Goal: Communication & Community: Answer question/provide support

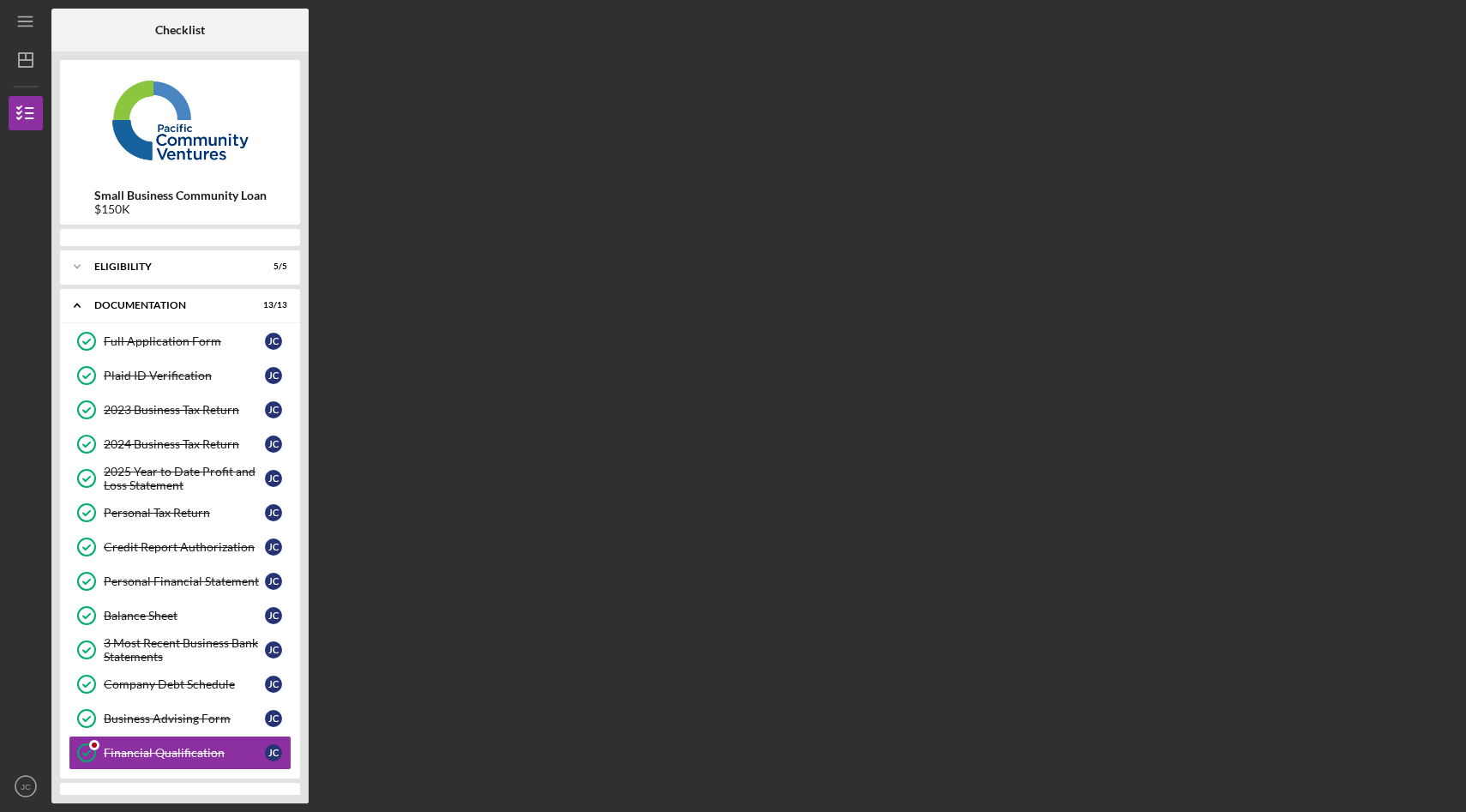
scroll to position [148, 0]
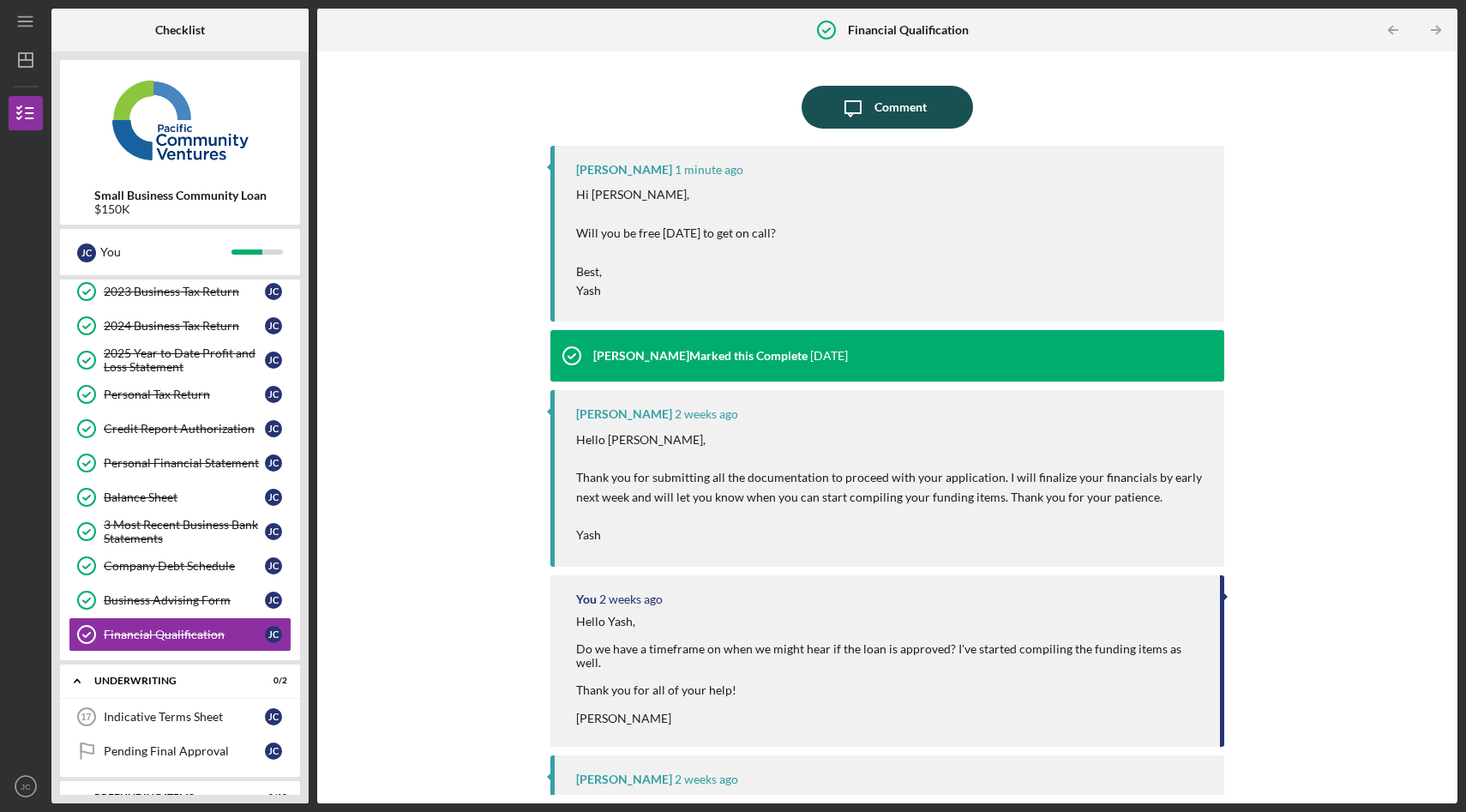
click at [848, 111] on icon "Icon/Message" at bounding box center [853, 107] width 43 height 43
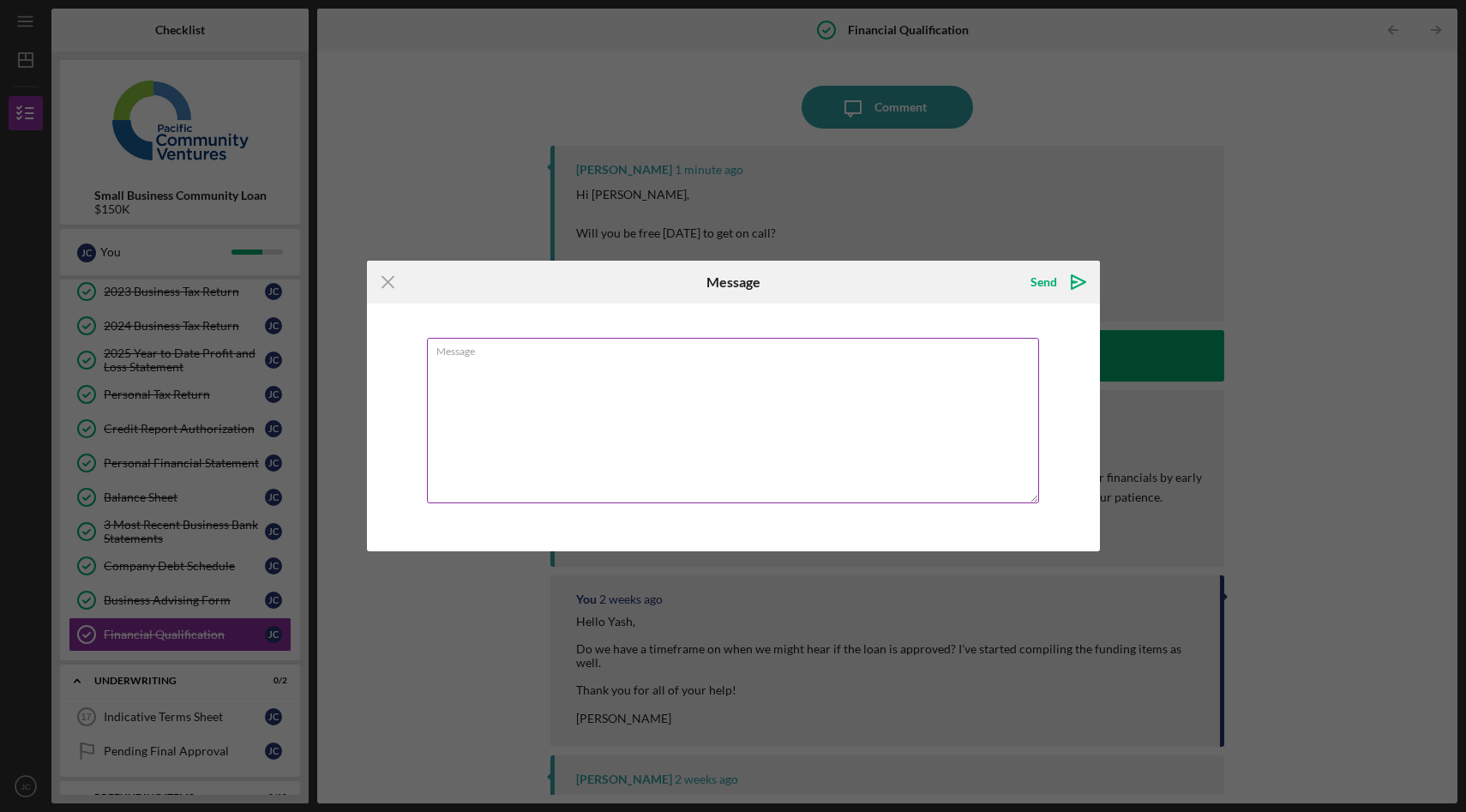
click at [581, 373] on textarea "Message" at bounding box center [733, 420] width 612 height 165
drag, startPoint x: 964, startPoint y: 397, endPoint x: 909, endPoint y: 395, distance: 55.0
click at [909, 395] on textarea "Hi Yash, This is [PERSON_NAME]. [PERSON_NAME] is in the field [DATE], but can l…" at bounding box center [733, 420] width 612 height 165
click at [515, 396] on textarea "Hi Yash, This is [PERSON_NAME]. [PERSON_NAME] is in the field [DATE], but can l…" at bounding box center [733, 420] width 612 height 165
click at [918, 394] on textarea "Hi Yash, This is [PERSON_NAME]. I am available any time [DATE] for a call. If y…" at bounding box center [733, 420] width 612 height 165
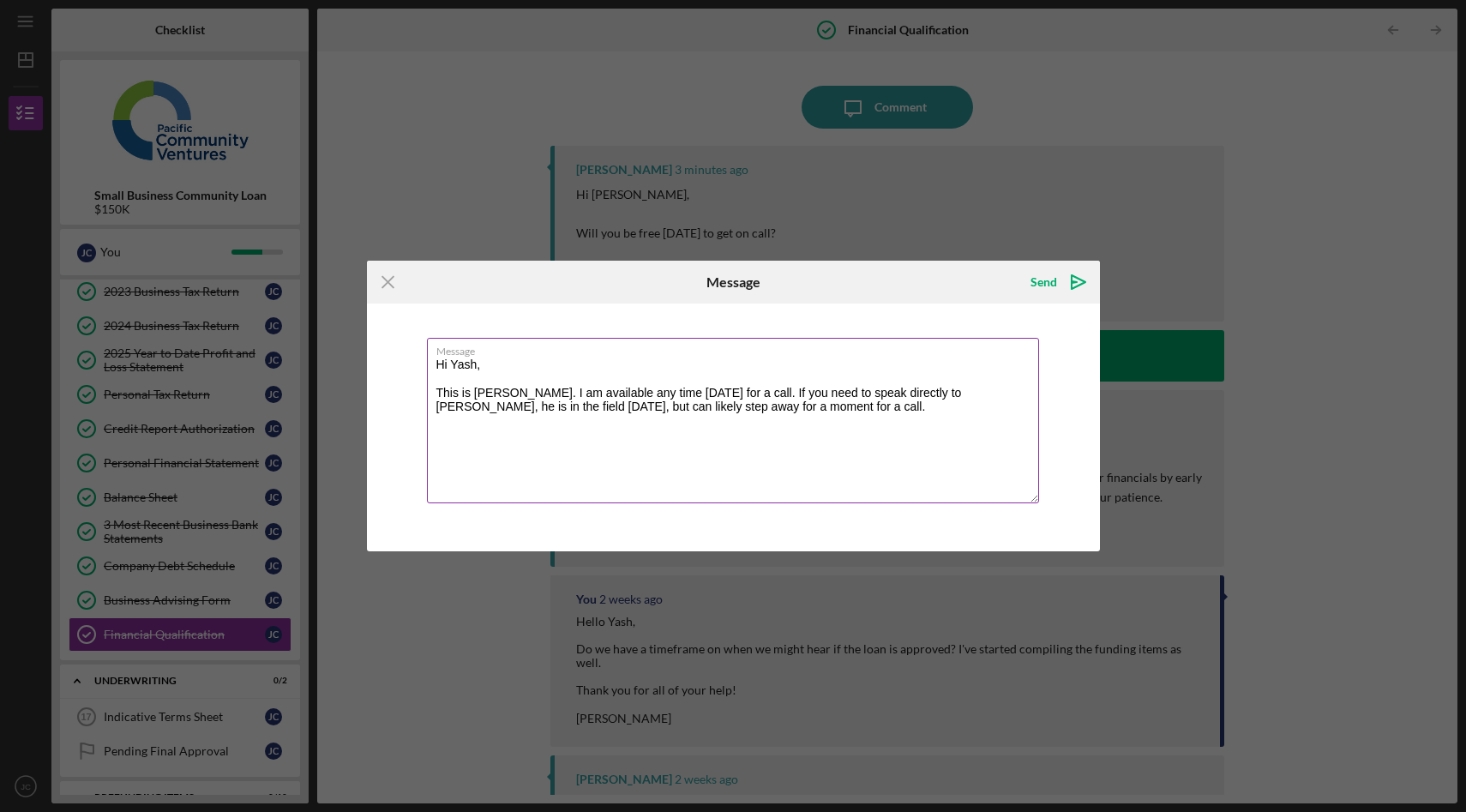
click at [741, 410] on textarea "Hi Yash, This is [PERSON_NAME]. I am available any time [DATE] for a call. If y…" at bounding box center [733, 420] width 612 height 165
click at [456, 478] on textarea "Hi Yash, This is [PERSON_NAME]. I am available any time [DATE] for a call. If y…" at bounding box center [733, 420] width 612 height 165
type textarea "Hi Yash, This is [PERSON_NAME]. I am available any time [DATE] for a call. If y…"
click at [1070, 281] on icon "Icon/icon-invite-send" at bounding box center [1078, 282] width 43 height 43
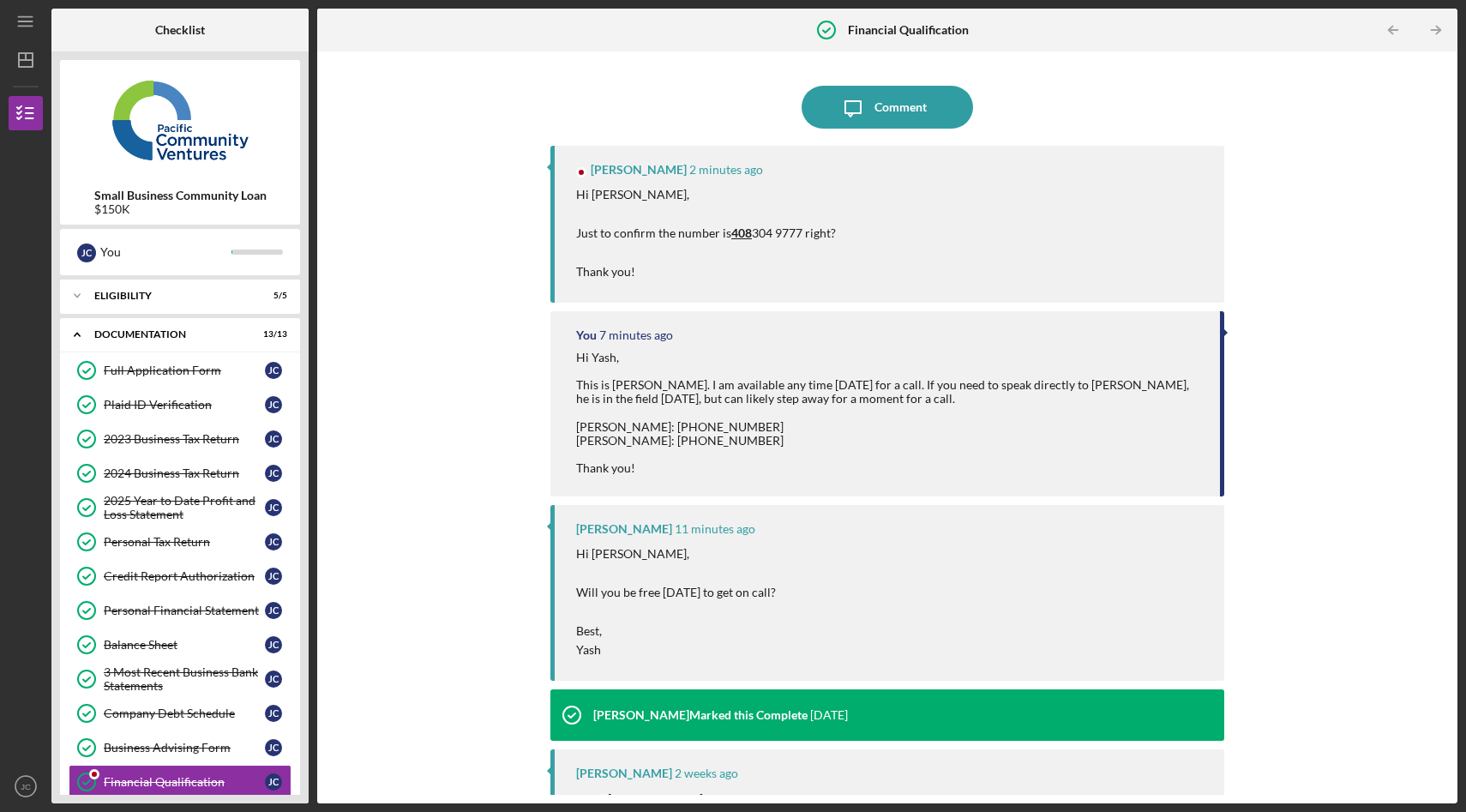
scroll to position [148, 0]
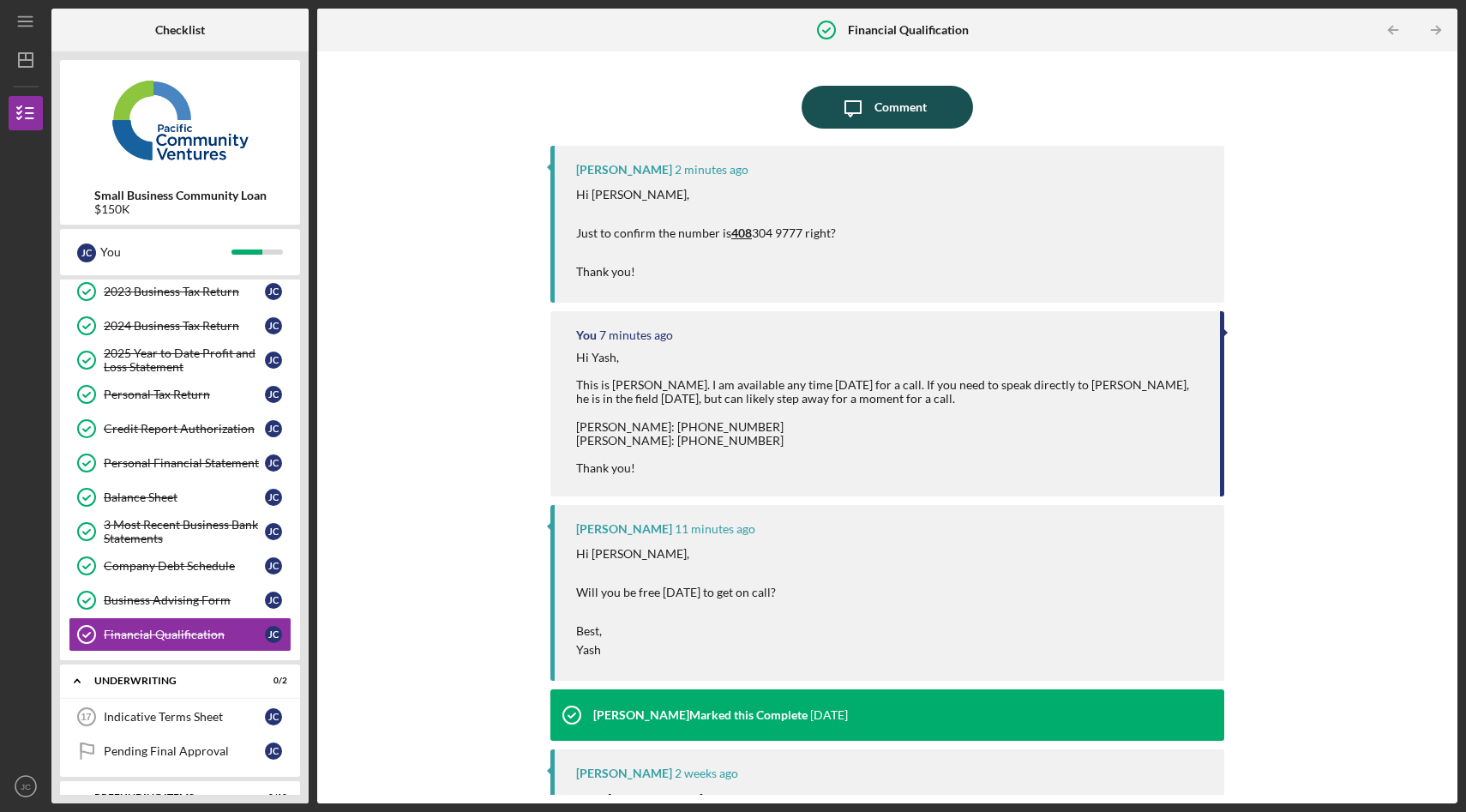
click at [868, 106] on icon "Icon/Message" at bounding box center [853, 107] width 43 height 43
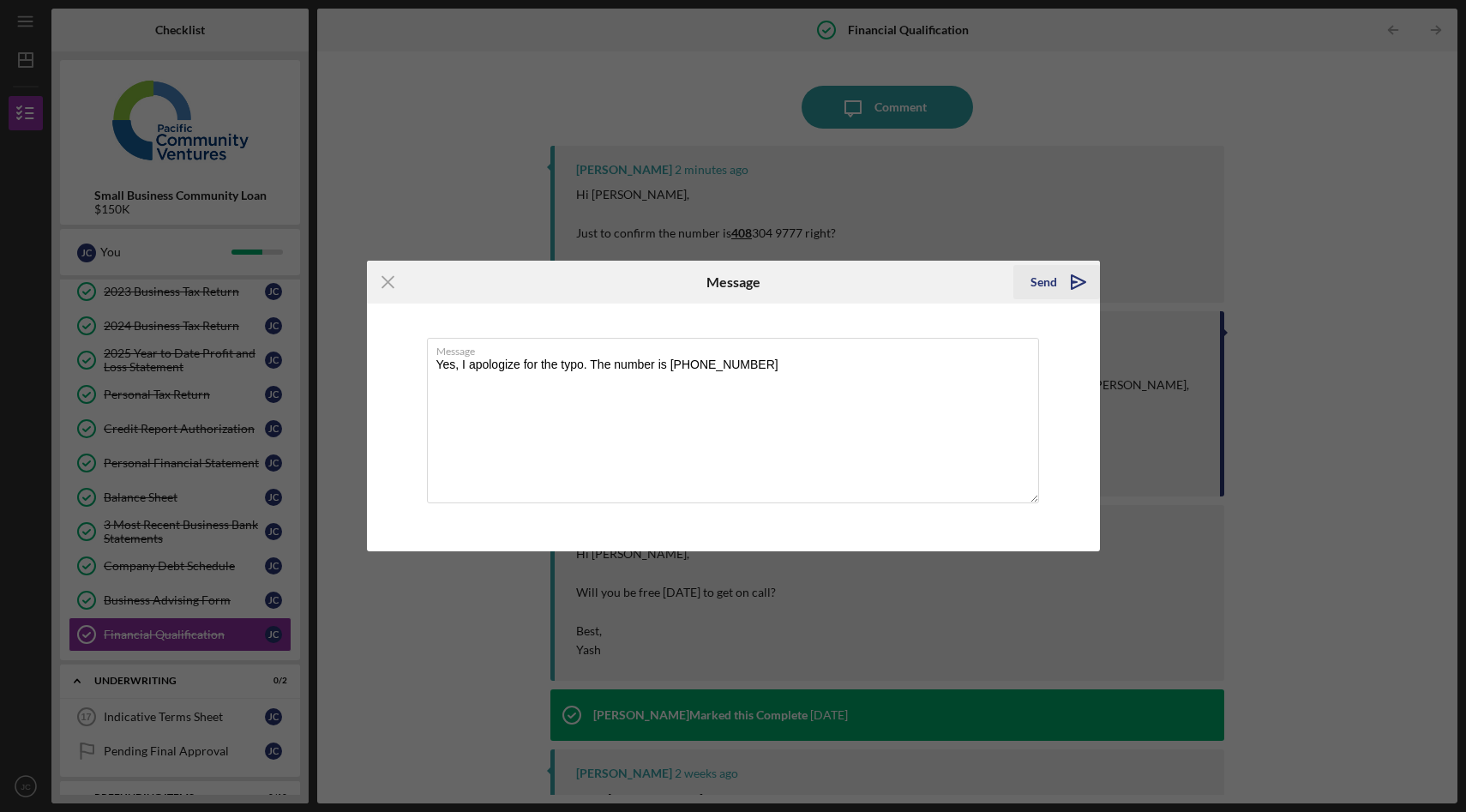
type textarea "Yes, I apologize for the typo. The number is [PHONE_NUMBER]"
click at [1075, 272] on icon "Icon/icon-invite-send" at bounding box center [1078, 282] width 43 height 43
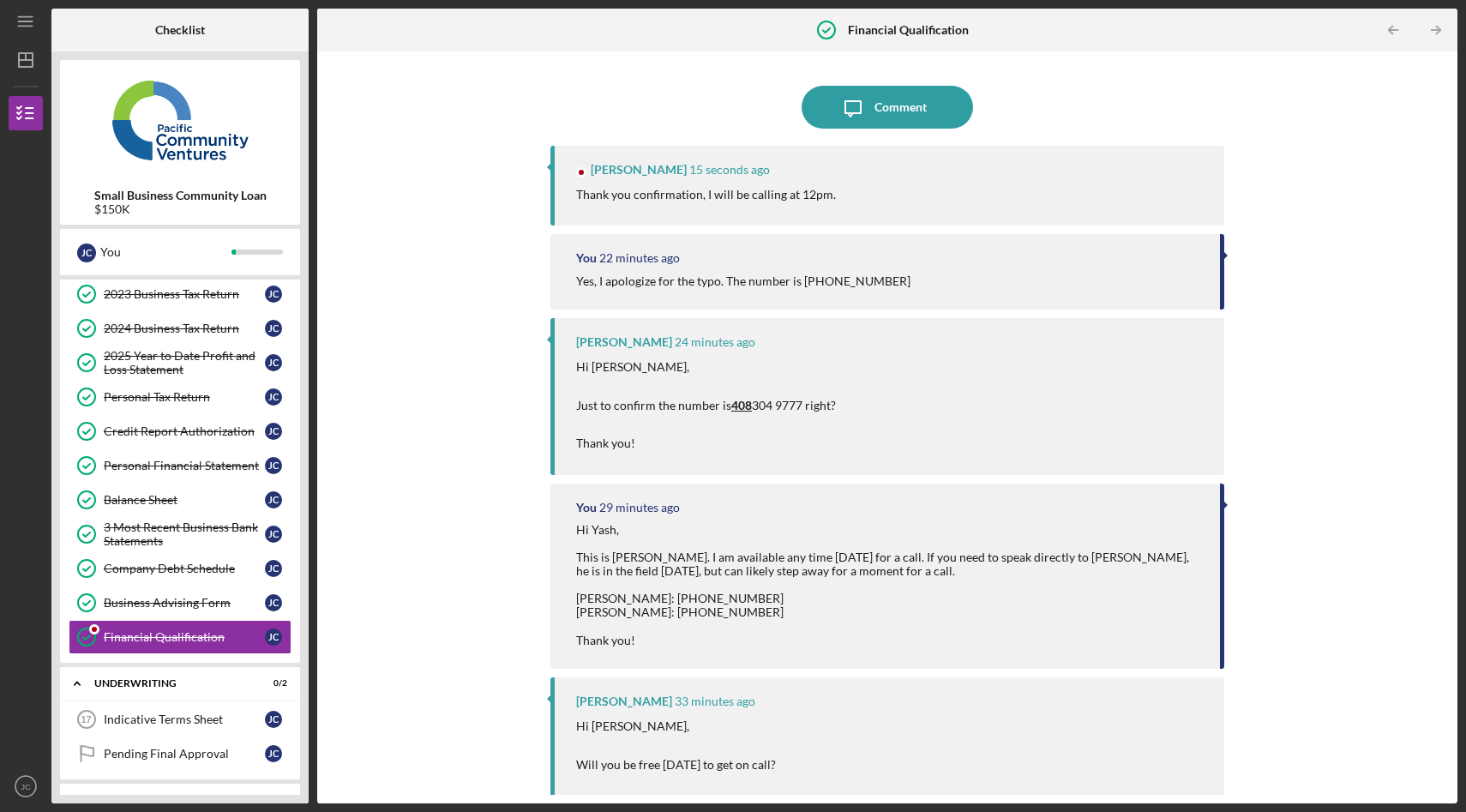
scroll to position [148, 0]
